Goal: Task Accomplishment & Management: Use online tool/utility

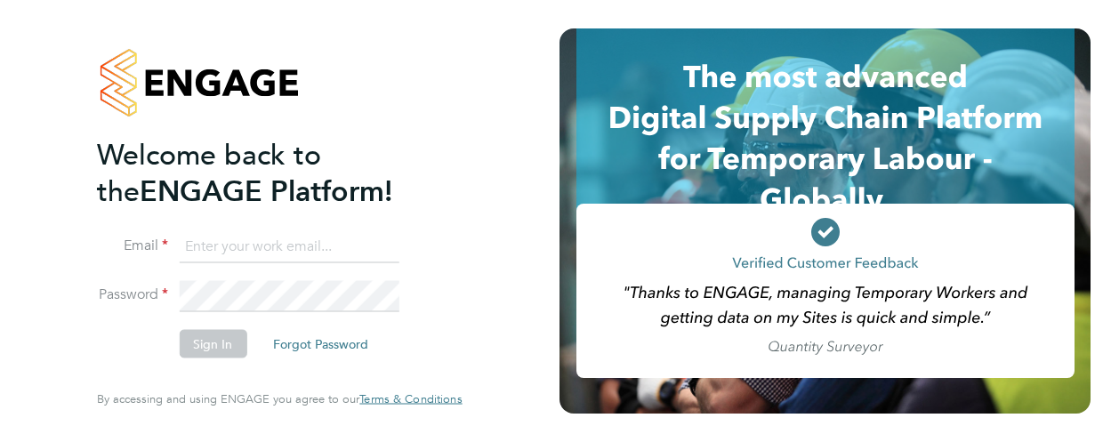
type input "[PERSON_NAME][EMAIL_ADDRESS][DOMAIN_NAME]"
click at [212, 340] on button "Sign In" at bounding box center [213, 344] width 68 height 28
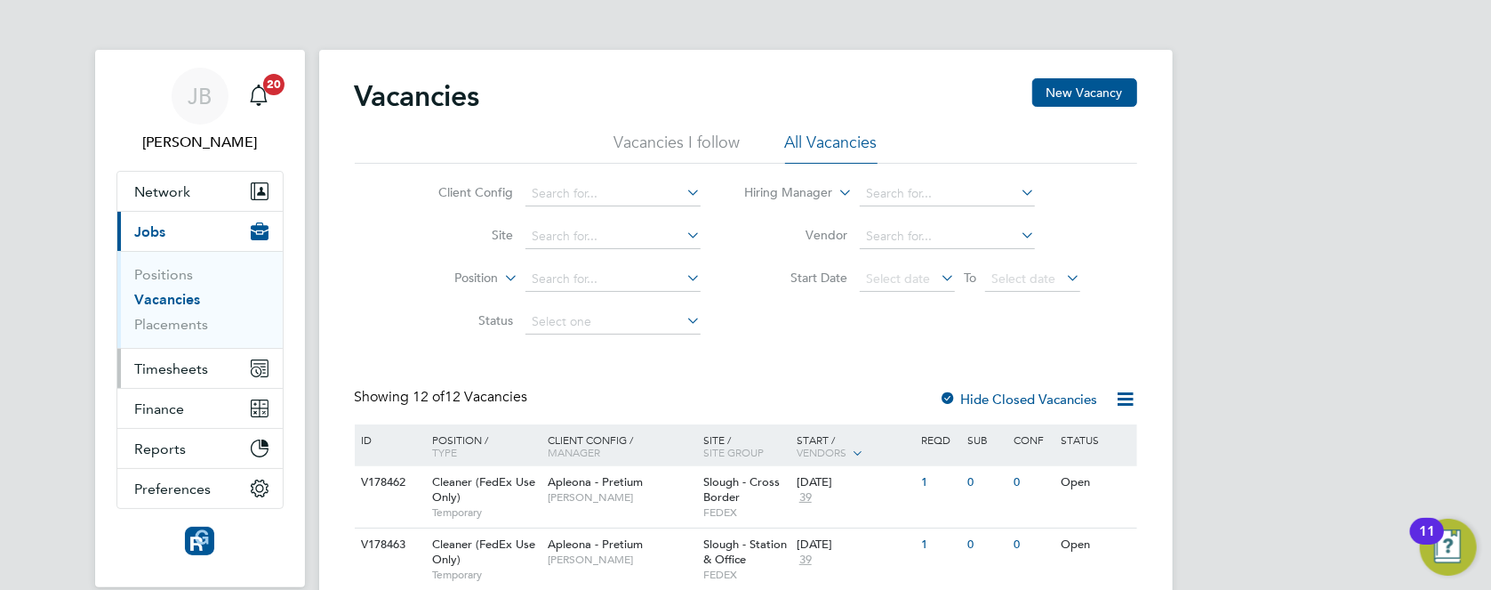
click at [225, 370] on button "Timesheets" at bounding box center [199, 368] width 165 height 39
click at [150, 356] on button "Timesheets" at bounding box center [199, 368] width 165 height 39
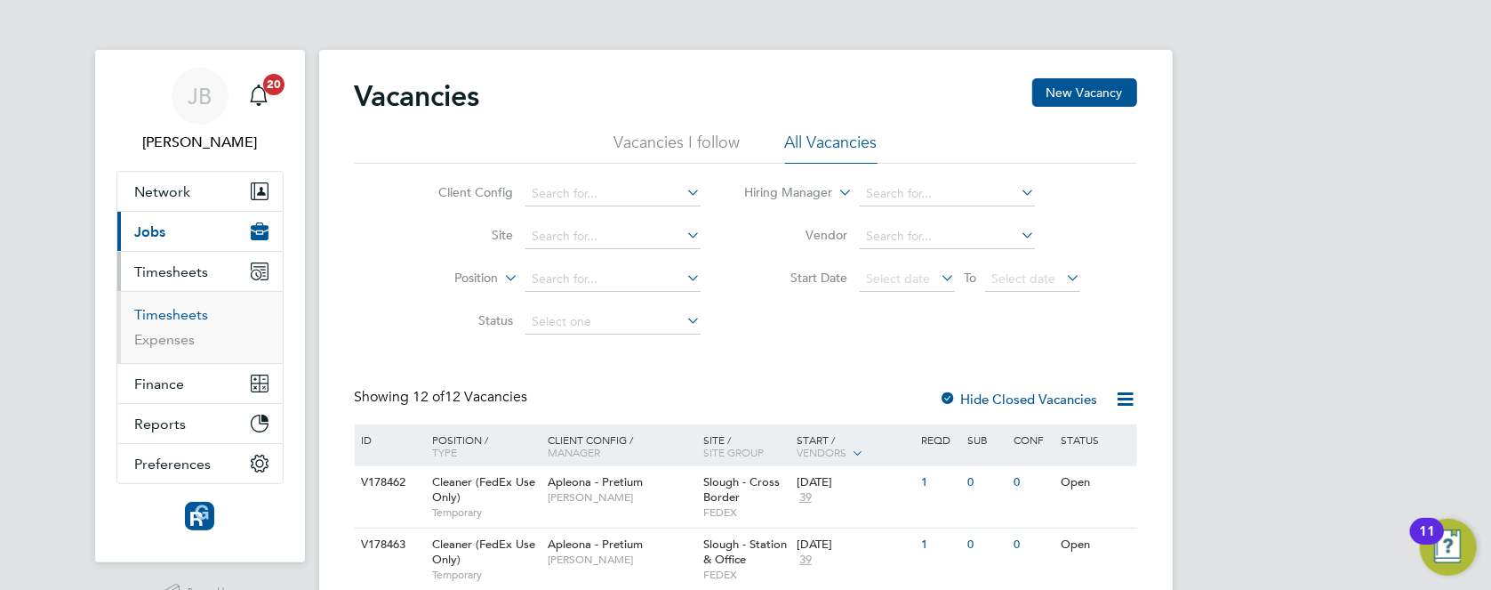
click at [188, 306] on link "Timesheets" at bounding box center [172, 314] width 74 height 17
